Goal: Complete application form

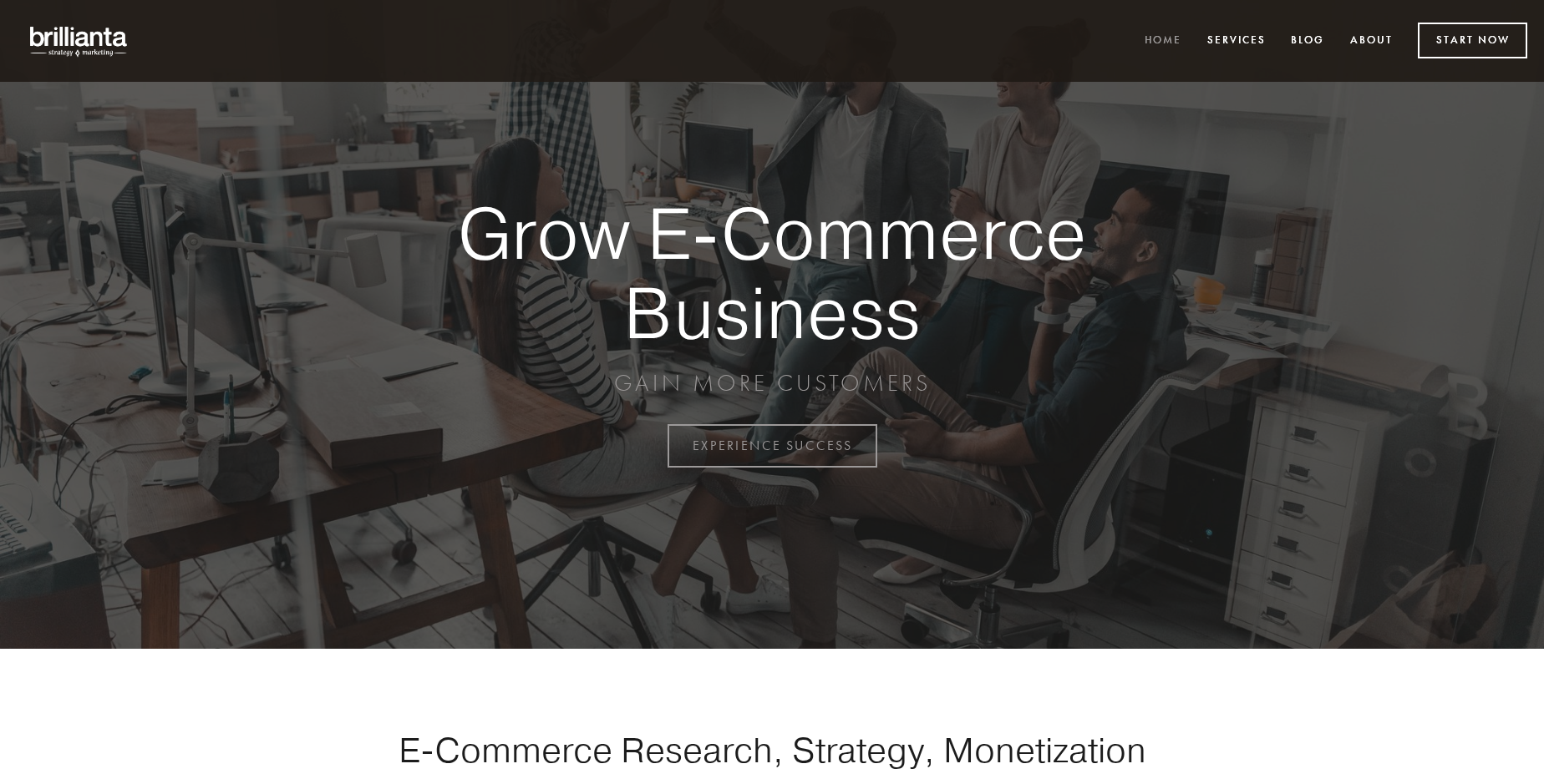
scroll to position [4377, 0]
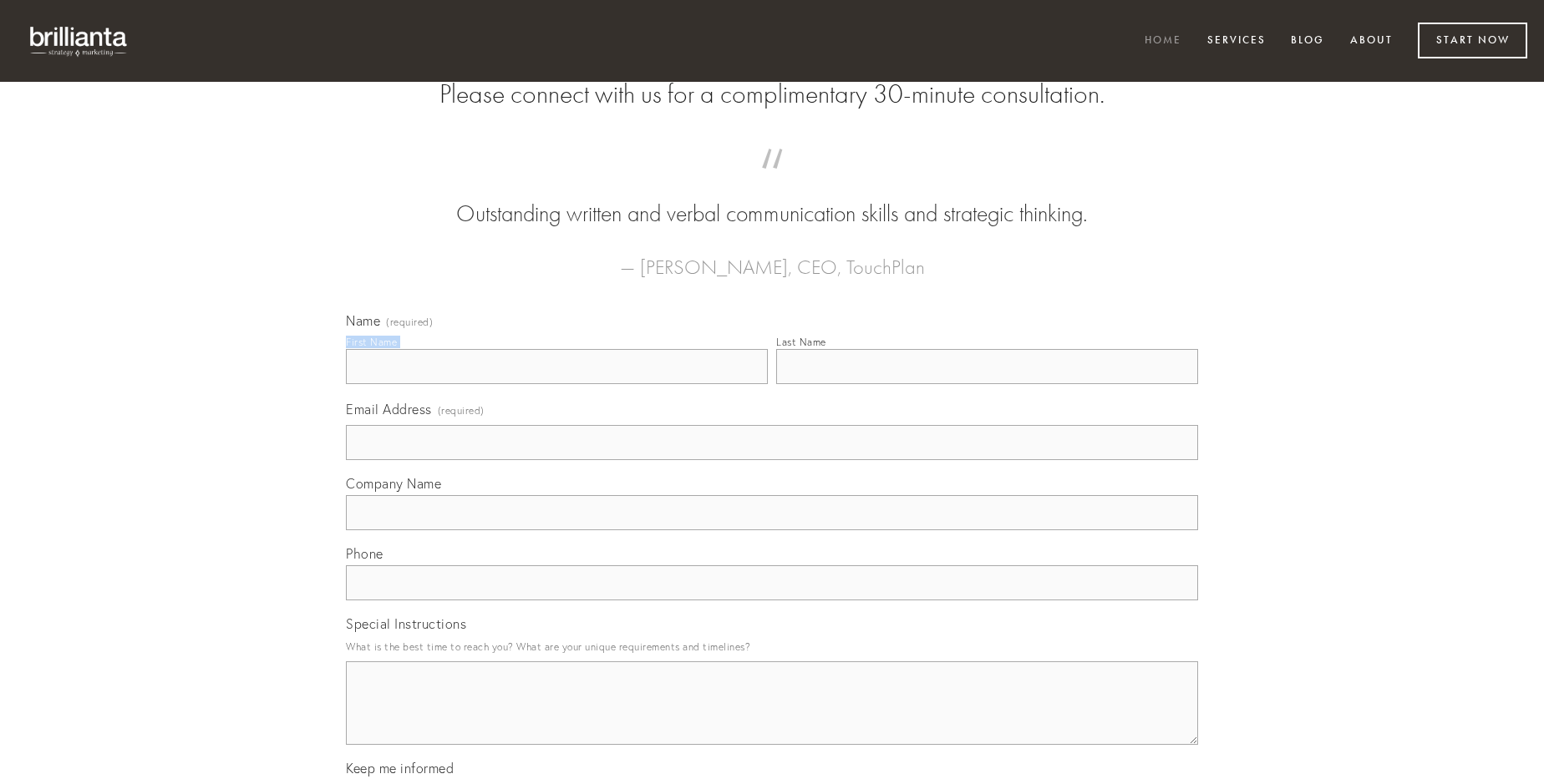
type input "[PERSON_NAME]"
click at [987, 385] on input "Last Name" at bounding box center [987, 367] width 422 height 35
type input "[PERSON_NAME]"
click at [772, 460] on input "Email Address (required)" at bounding box center [772, 443] width 852 height 35
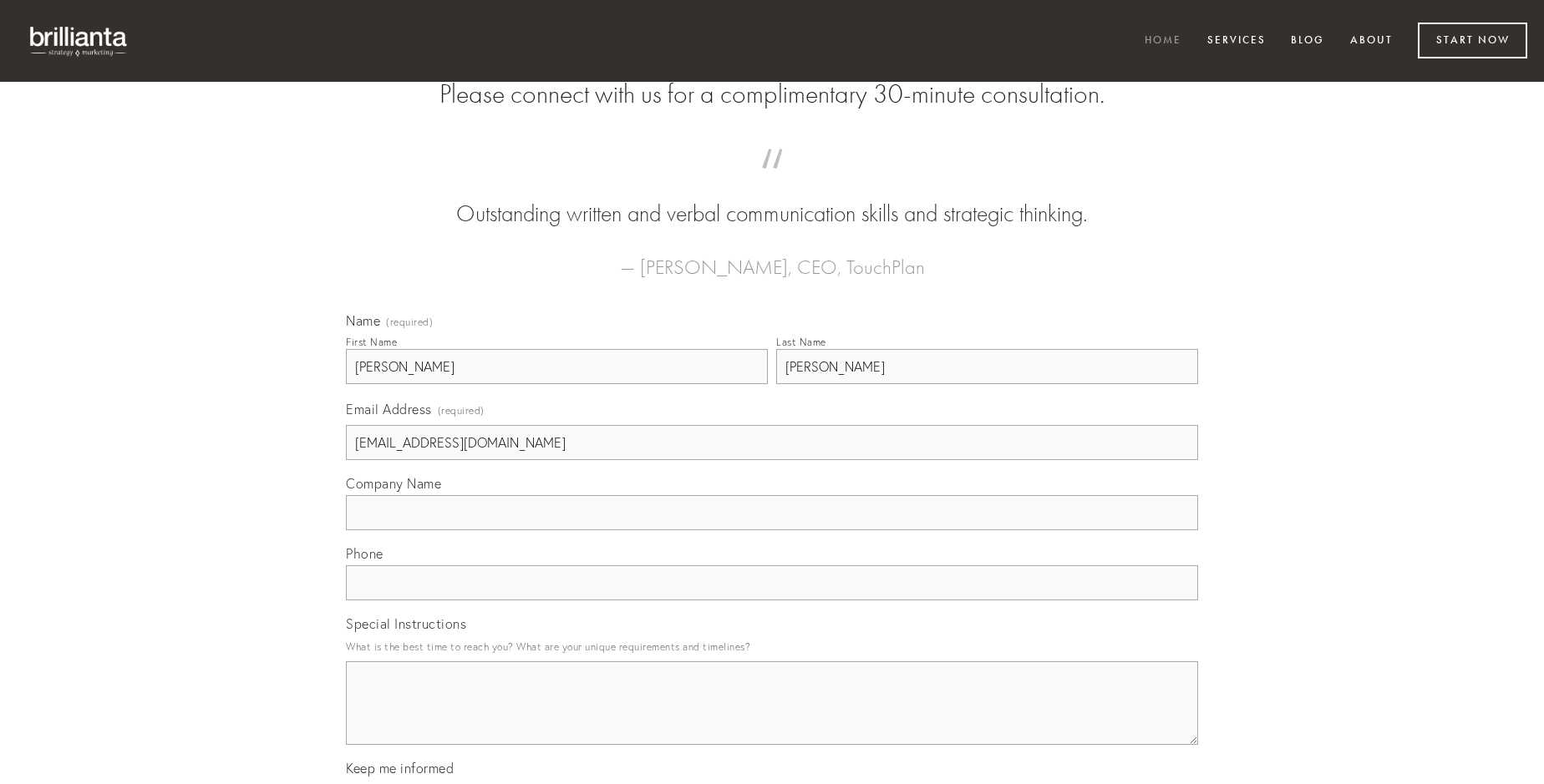
type input "[EMAIL_ADDRESS][DOMAIN_NAME]"
click at [772, 530] on input "Company Name" at bounding box center [772, 513] width 852 height 35
type input "doloremque"
click at [772, 600] on input "text" at bounding box center [772, 583] width 852 height 35
click at [772, 718] on textarea "Special Instructions" at bounding box center [772, 702] width 852 height 84
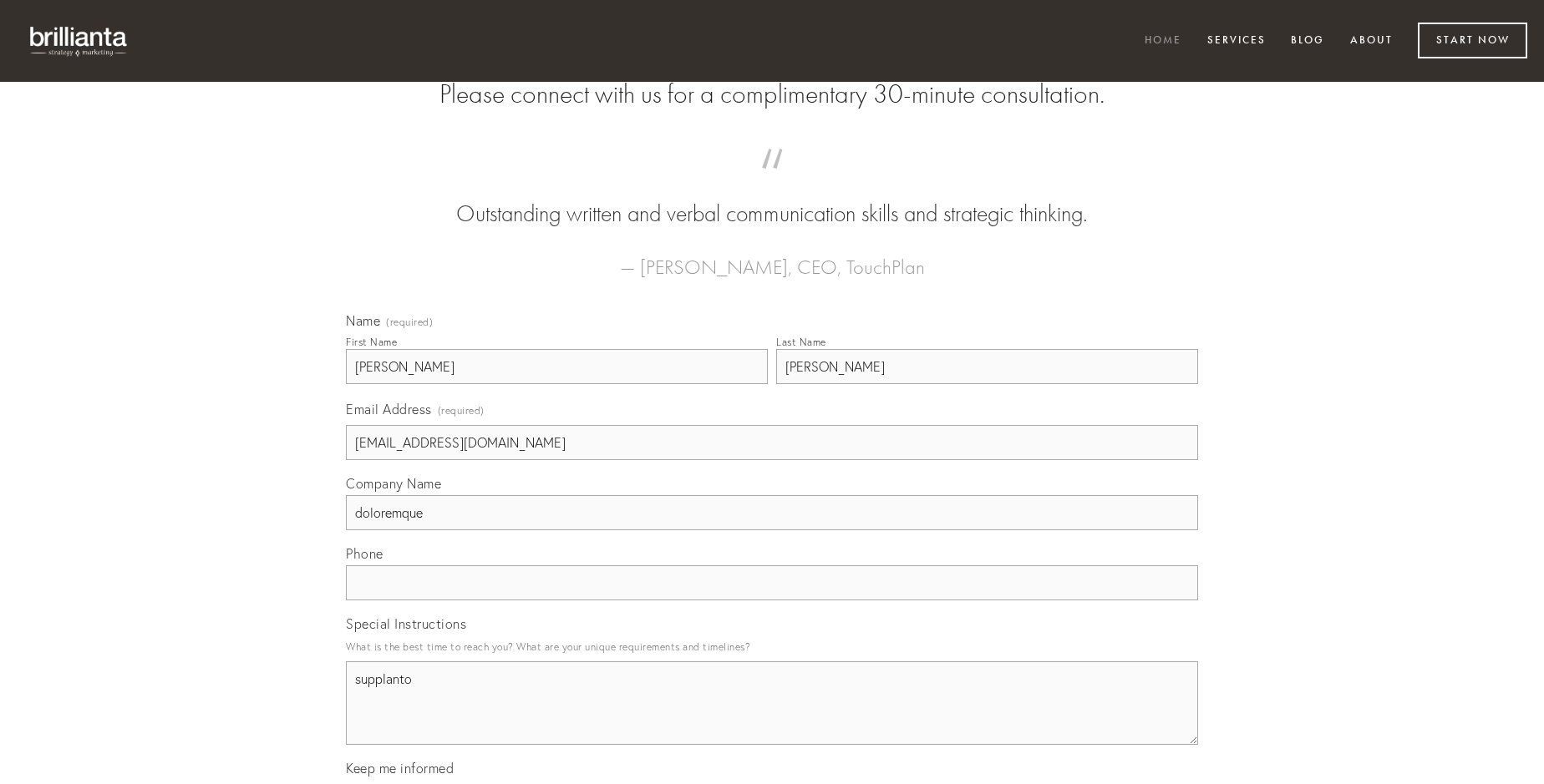
type textarea "supplanto"
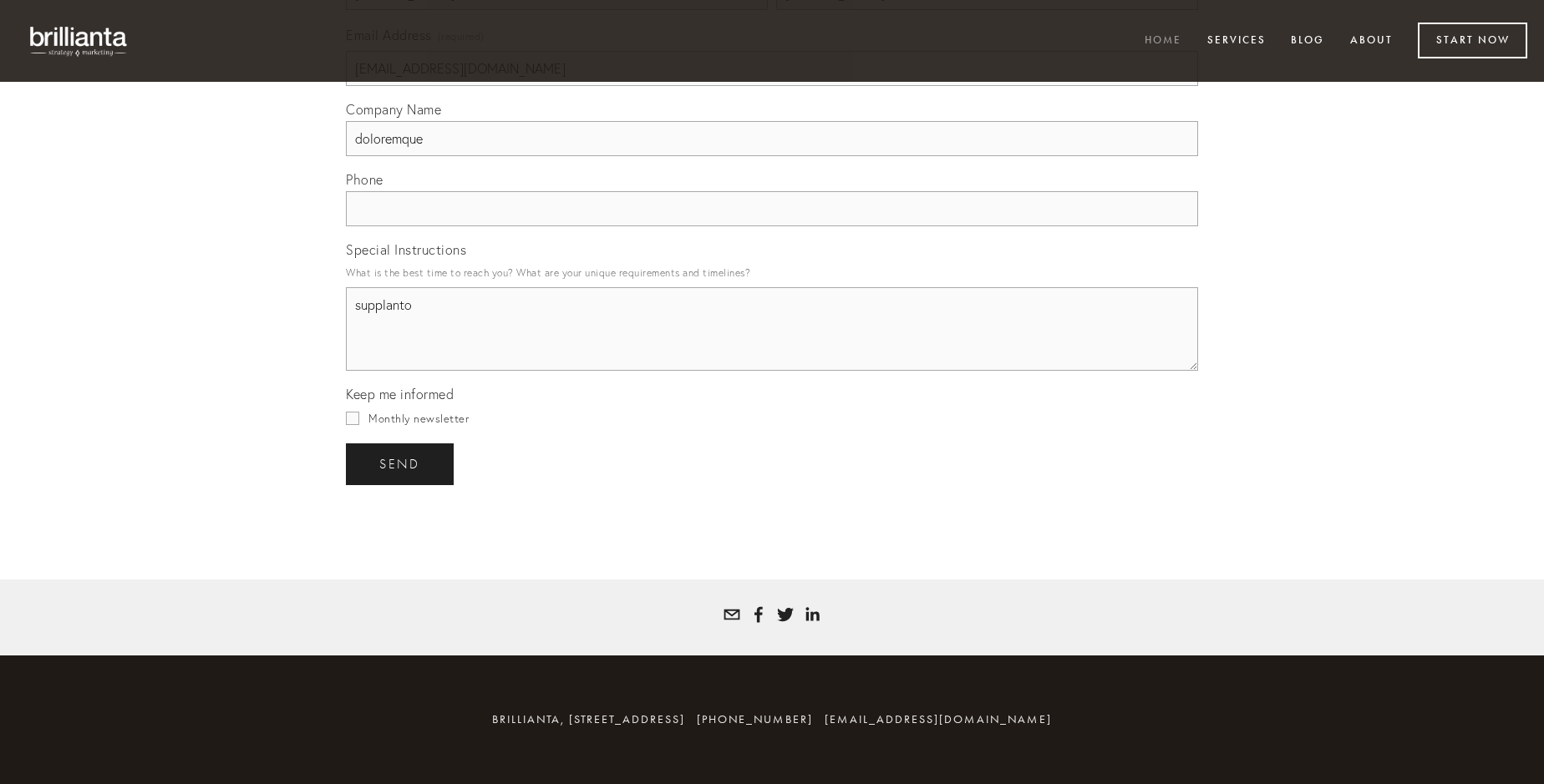
click at [401, 463] on span "send" at bounding box center [400, 463] width 41 height 15
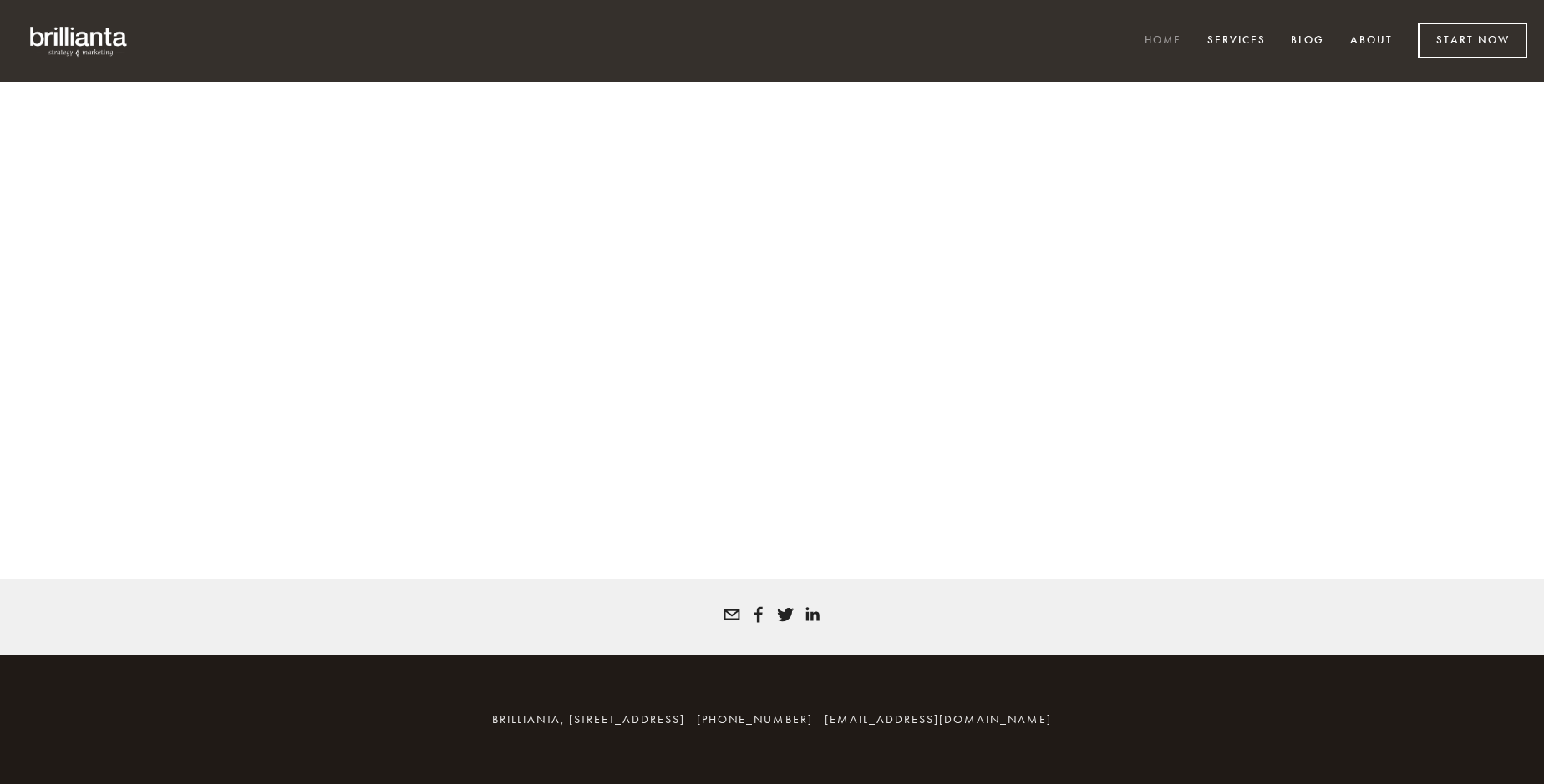
scroll to position [4355, 0]
